Goal: Information Seeking & Learning: Learn about a topic

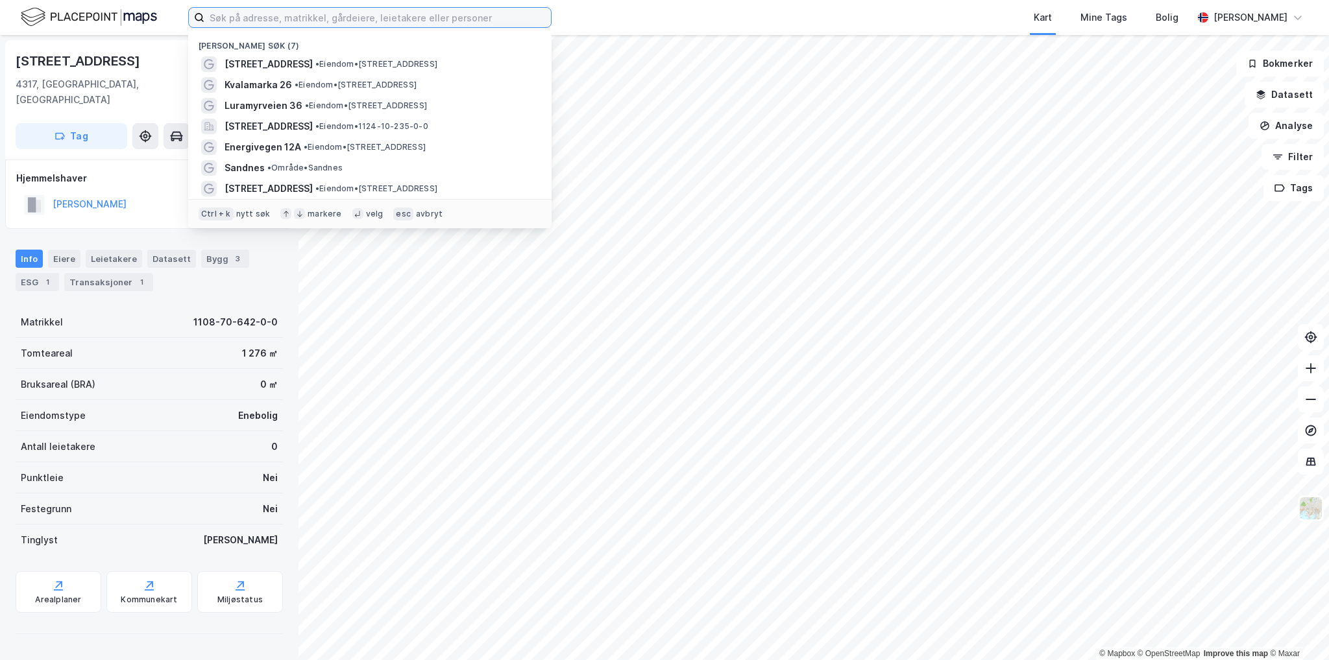
click at [335, 18] on input at bounding box center [377, 17] width 346 height 19
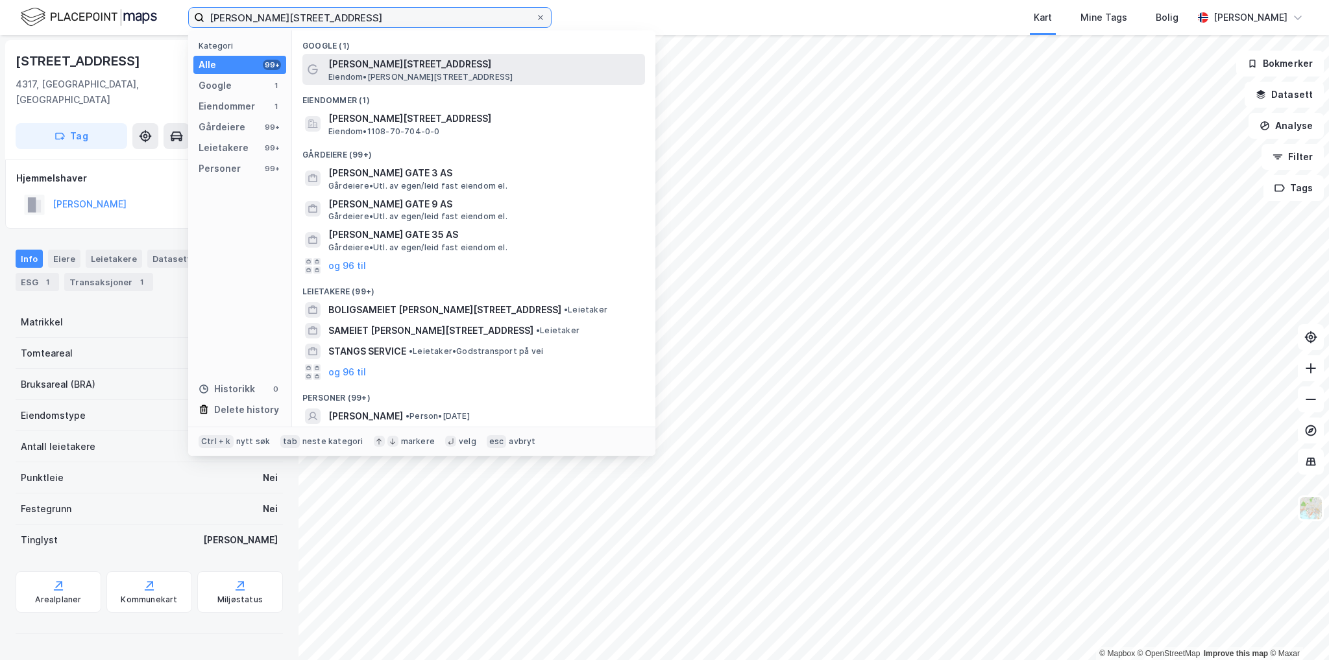
type input "[PERSON_NAME][STREET_ADDRESS]"
click at [357, 75] on span "Eiendom • [STREET_ADDRESS]" at bounding box center [420, 77] width 184 height 10
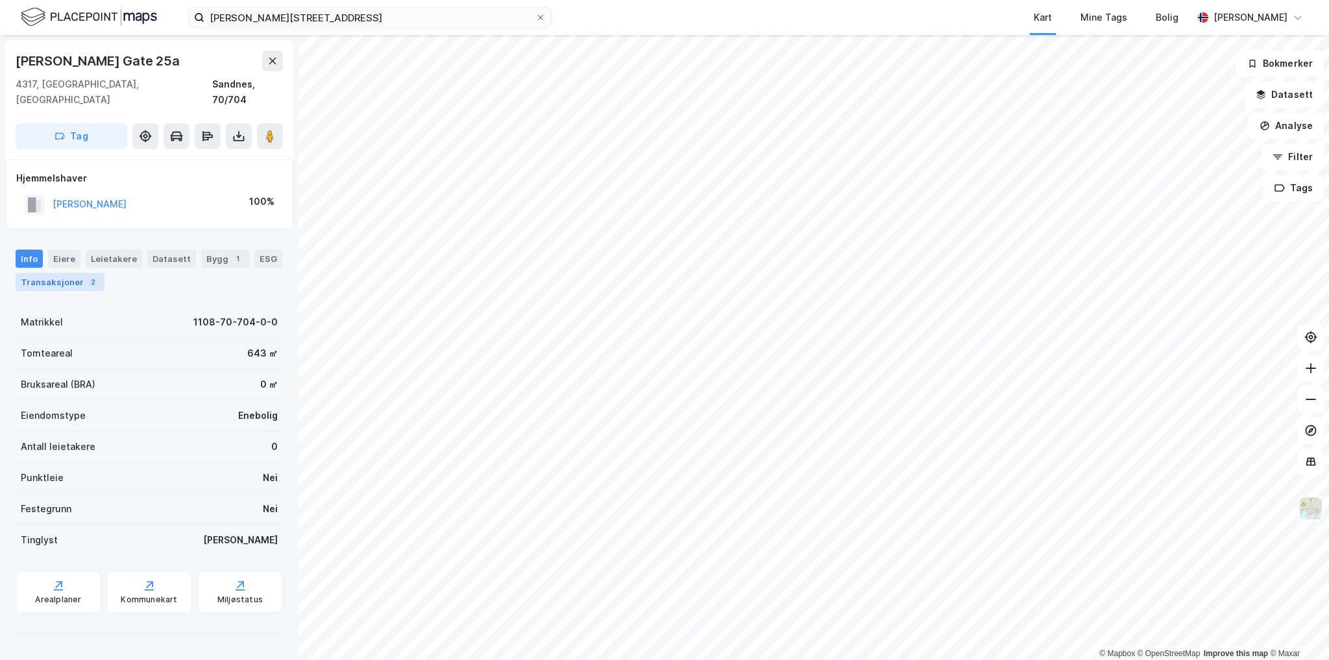
click at [80, 273] on div "Transaksjoner 2" at bounding box center [60, 282] width 89 height 18
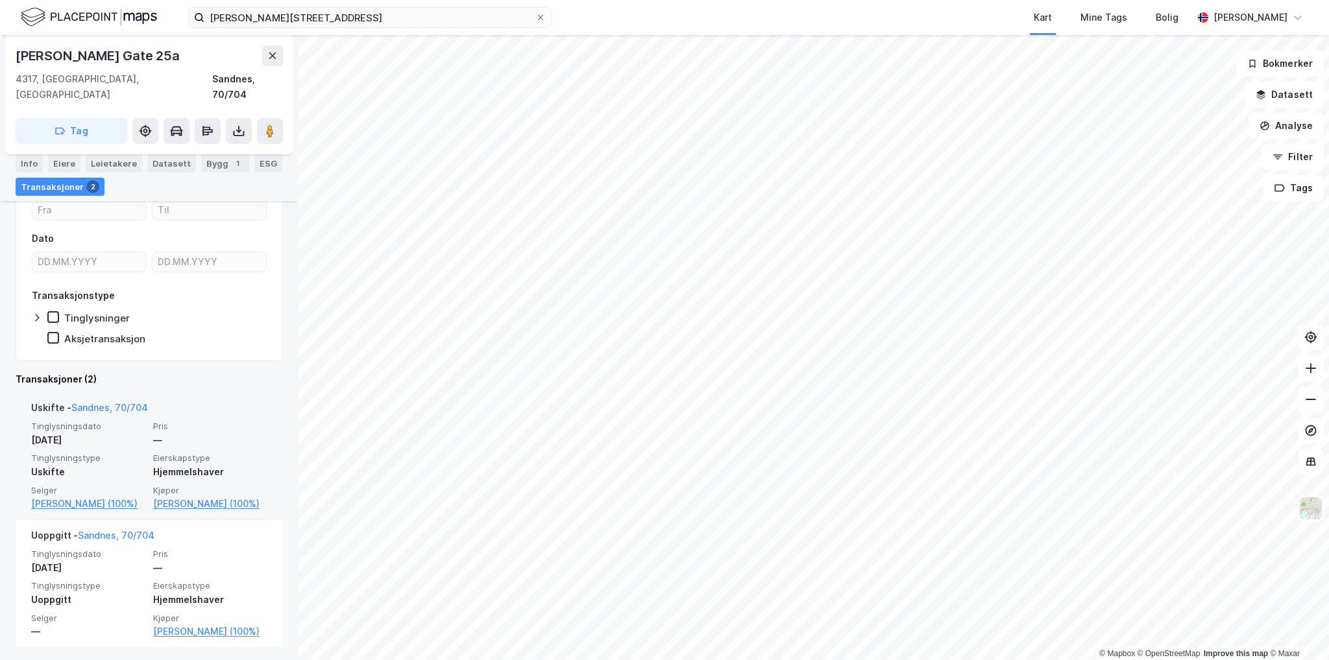
scroll to position [143, 0]
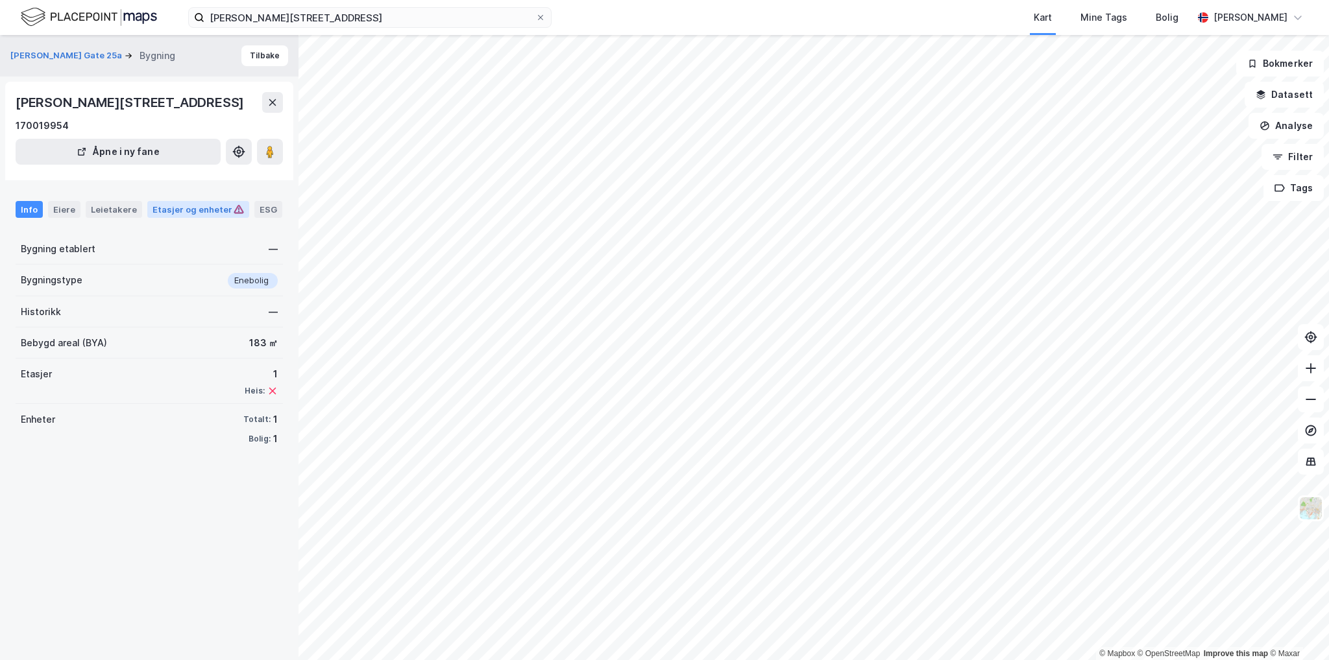
click at [193, 218] on div "Etasjer og enheter" at bounding box center [198, 209] width 102 height 17
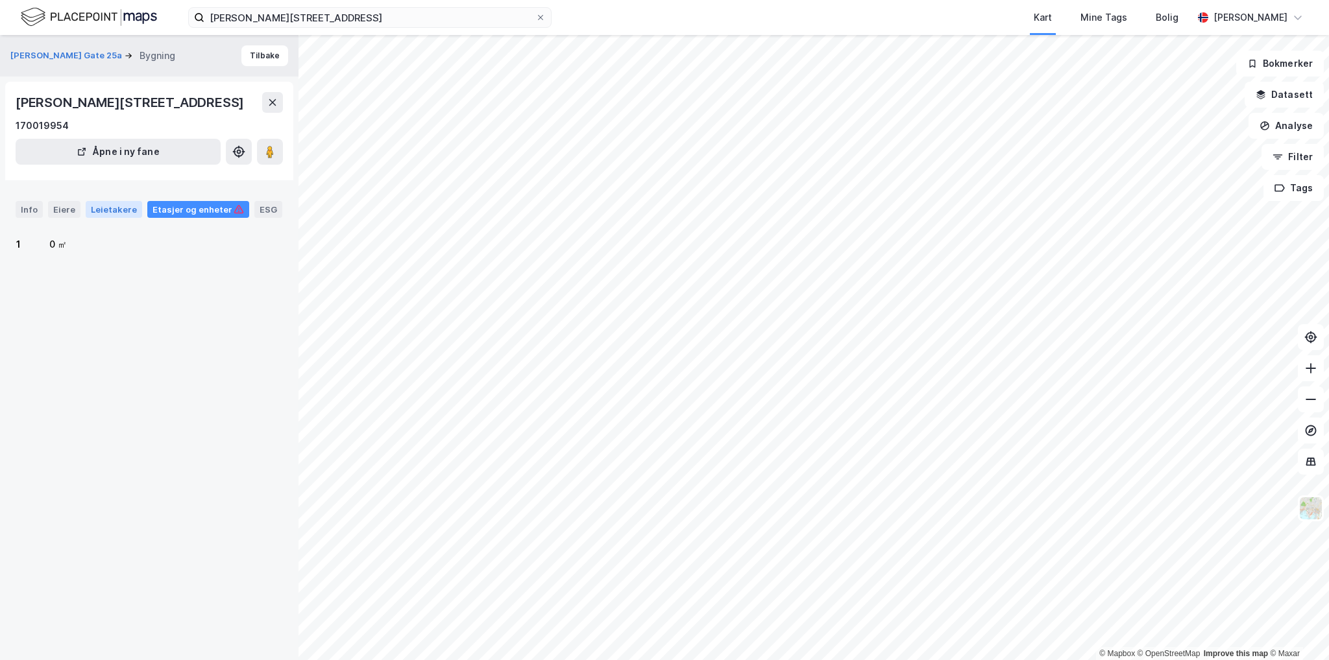
click at [121, 218] on div "Leietakere" at bounding box center [114, 209] width 56 height 17
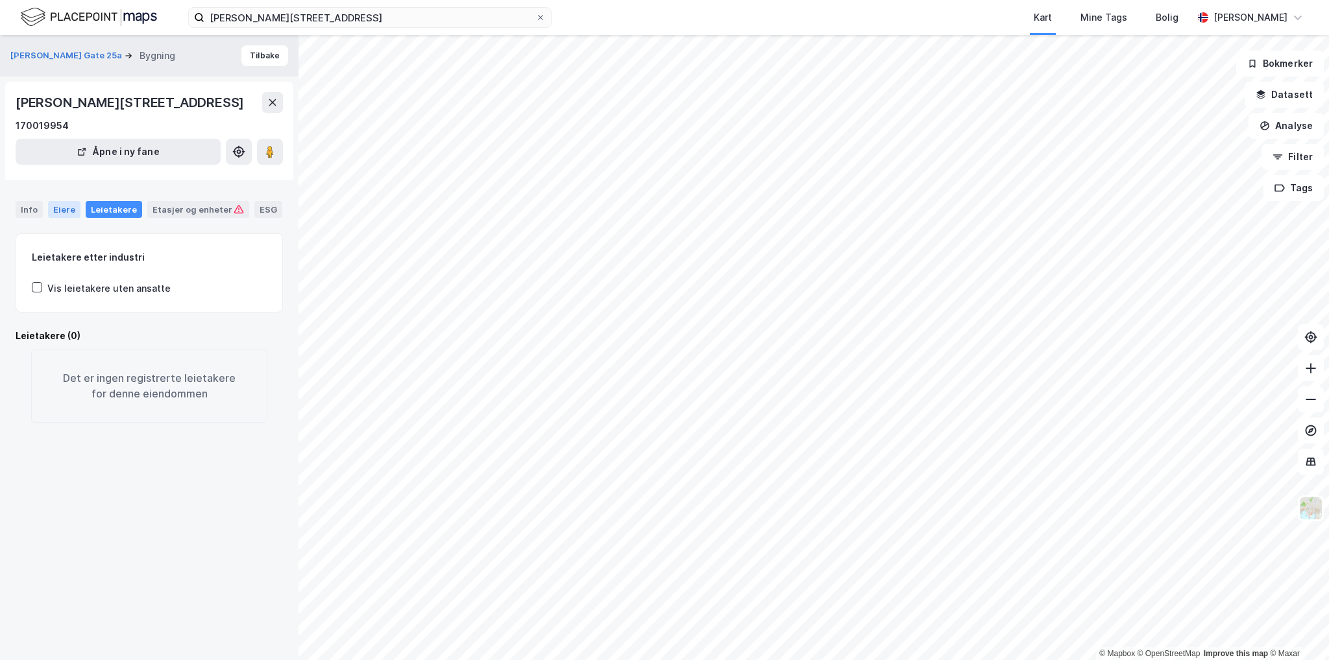
click at [66, 218] on div "Eiere" at bounding box center [64, 209] width 32 height 17
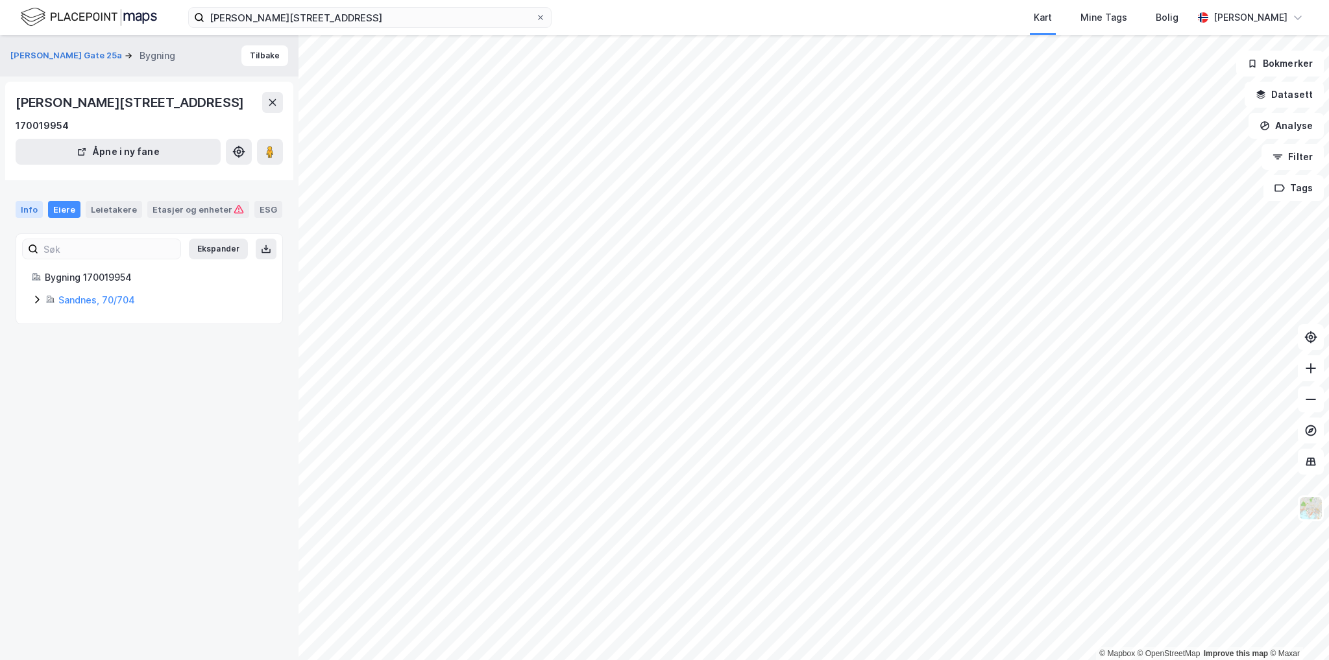
click at [40, 218] on div "Info" at bounding box center [29, 209] width 27 height 17
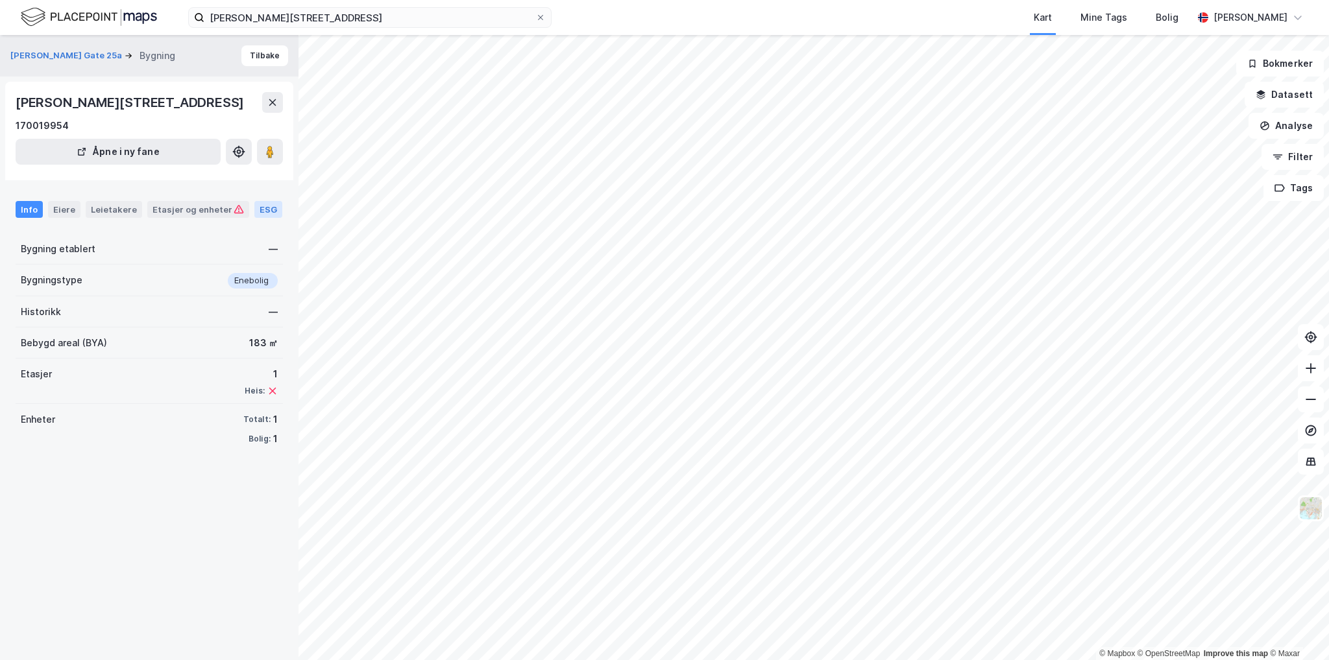
click at [254, 218] on div "ESG" at bounding box center [268, 209] width 28 height 17
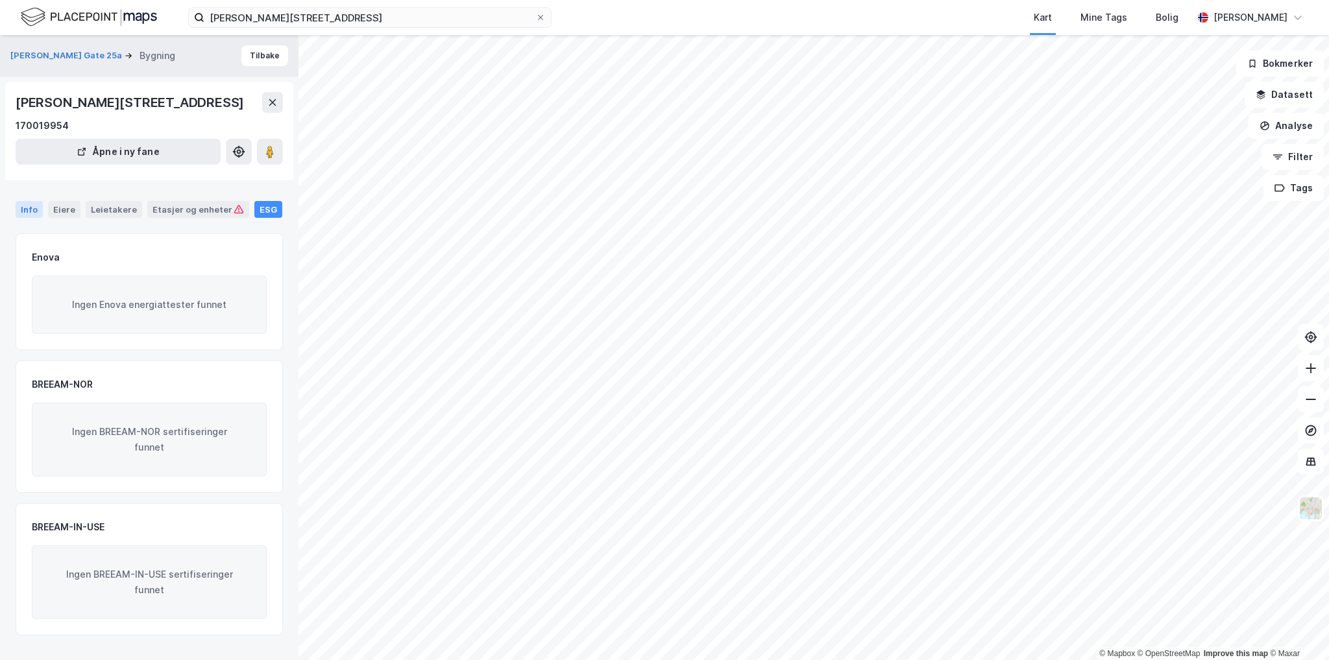
click at [23, 218] on div "Info" at bounding box center [29, 209] width 27 height 17
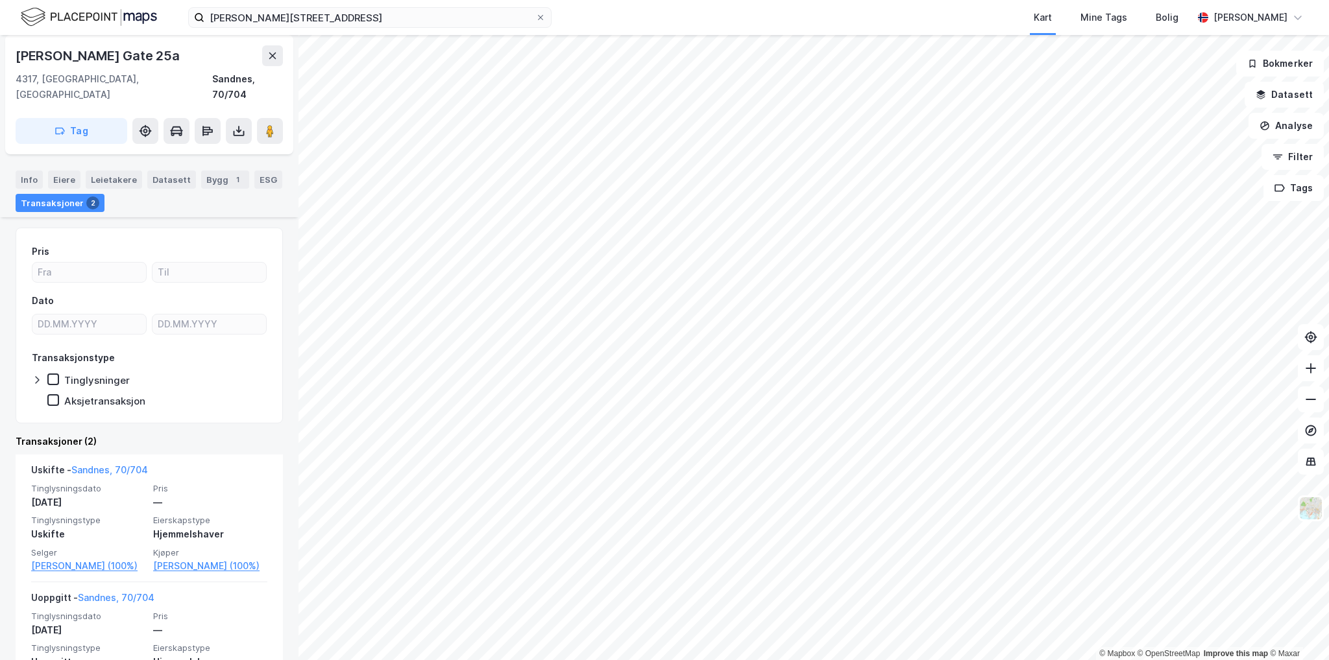
scroll to position [143, 0]
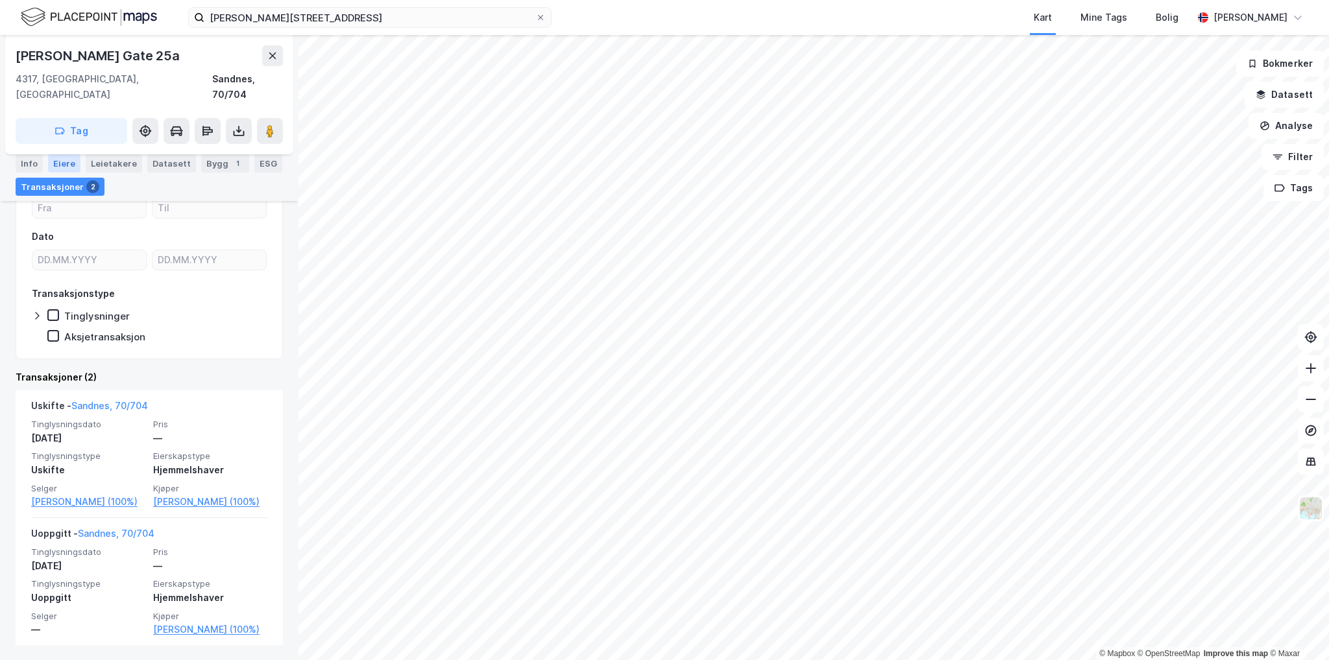
click at [69, 162] on div "Eiere" at bounding box center [64, 163] width 32 height 18
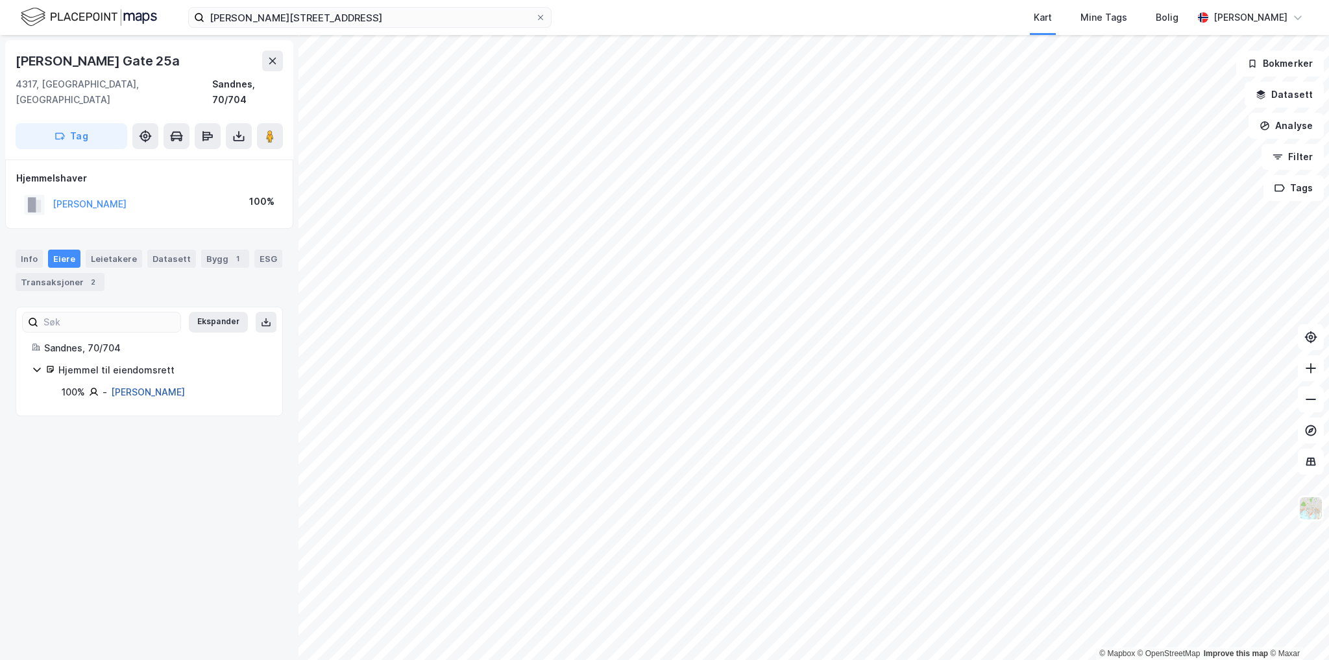
click at [161, 387] on link "[PERSON_NAME]" at bounding box center [148, 392] width 74 height 11
click at [231, 252] on div "1" at bounding box center [237, 258] width 13 height 13
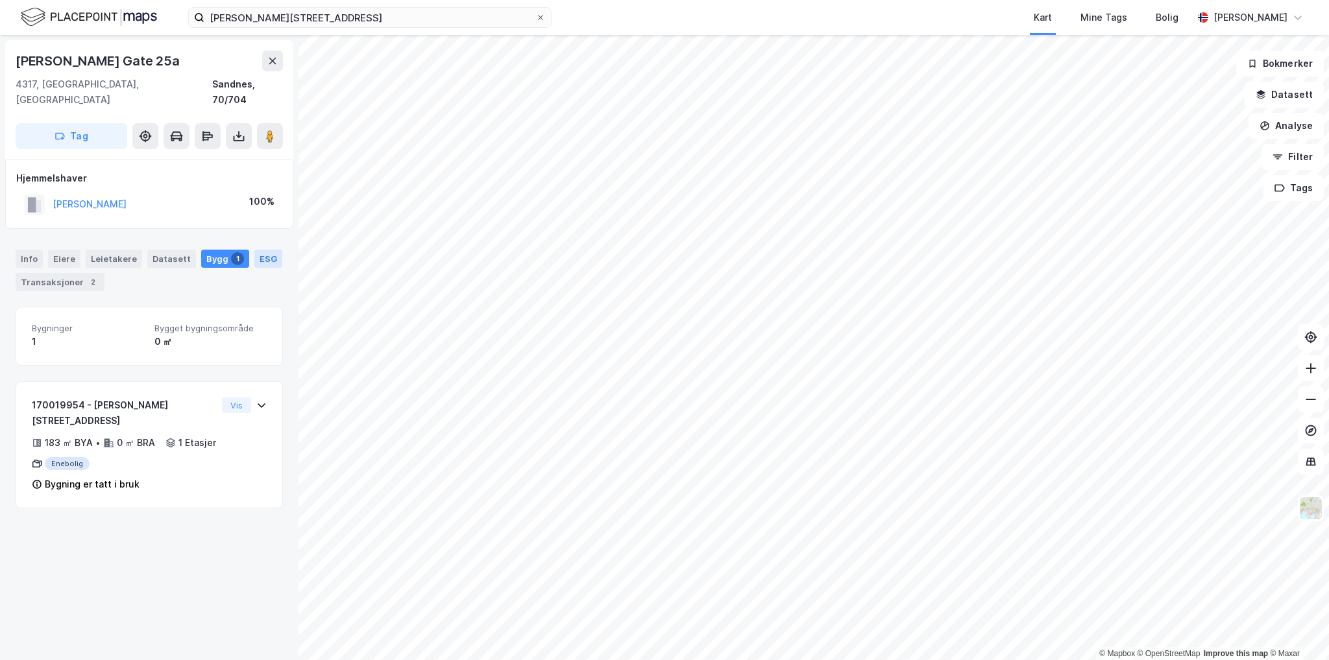
click at [254, 250] on div "ESG" at bounding box center [268, 259] width 28 height 18
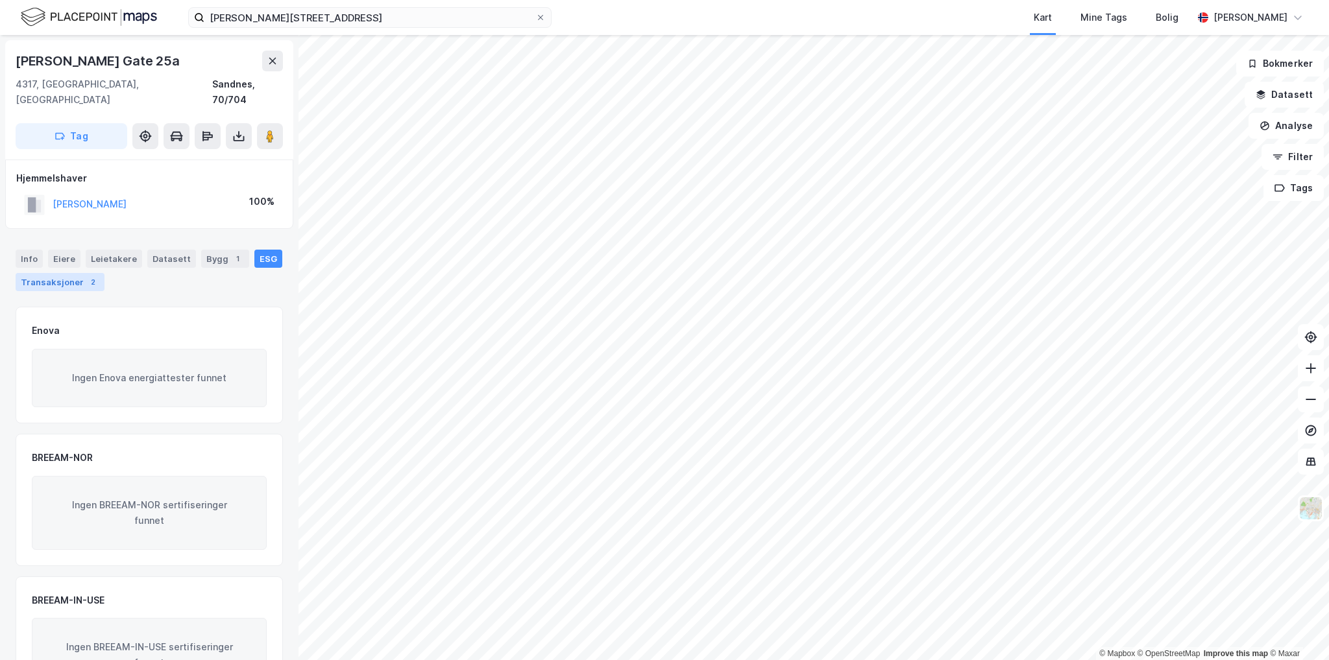
click at [74, 273] on div "Transaksjoner 2" at bounding box center [60, 282] width 89 height 18
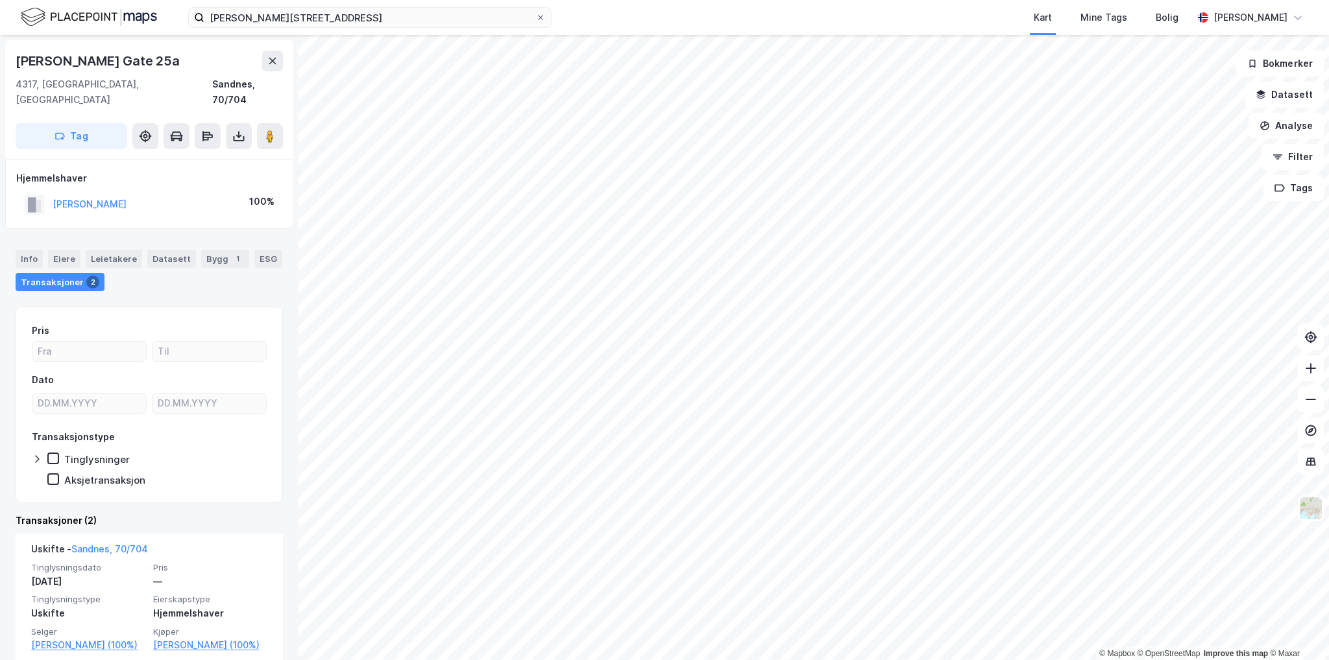
click at [166, 276] on div "Info [PERSON_NAME] Datasett Bygg 1 ESG Transaksjoner 2" at bounding box center [149, 265] width 298 height 62
